Goal: Task Accomplishment & Management: Manage account settings

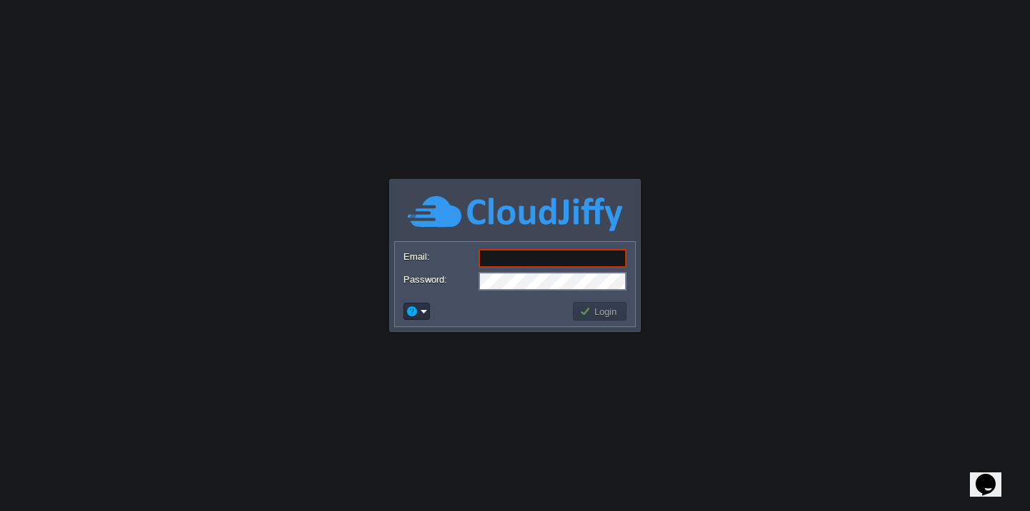
type input "muthukumar.d@ippopay.com"
click at [604, 311] on button "Login" at bounding box center [599, 311] width 41 height 13
click at [601, 311] on button "Login" at bounding box center [599, 311] width 41 height 13
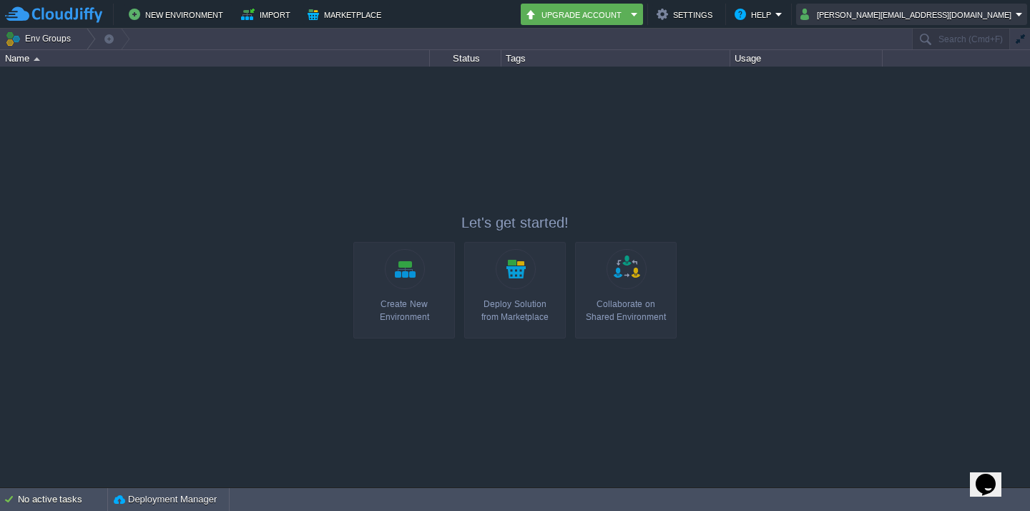
click at [971, 19] on button "muthukumar.d@ippopay.com" at bounding box center [907, 14] width 215 height 17
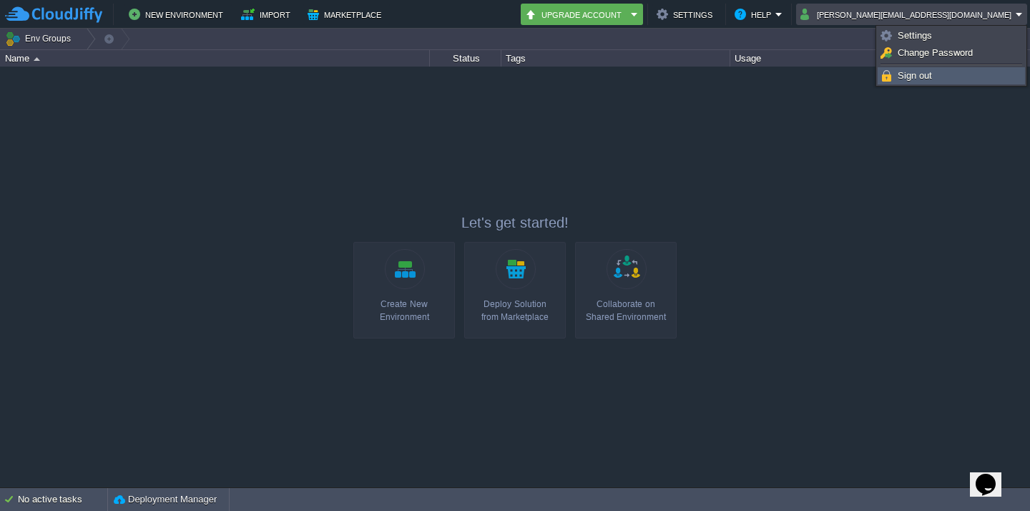
click at [923, 76] on span "Sign out" at bounding box center [915, 75] width 34 height 11
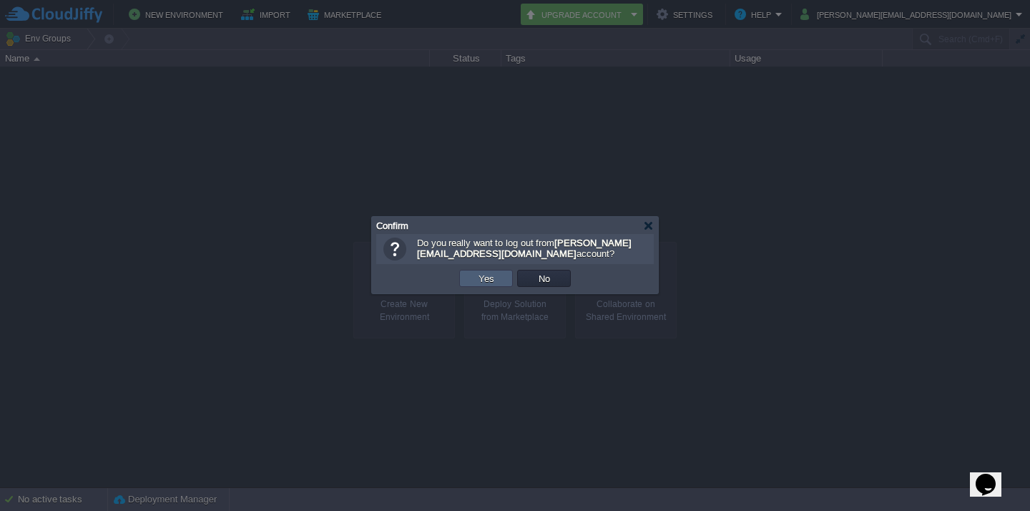
click at [486, 280] on button "Yes" at bounding box center [486, 278] width 24 height 13
